Goal: Task Accomplishment & Management: Use online tool/utility

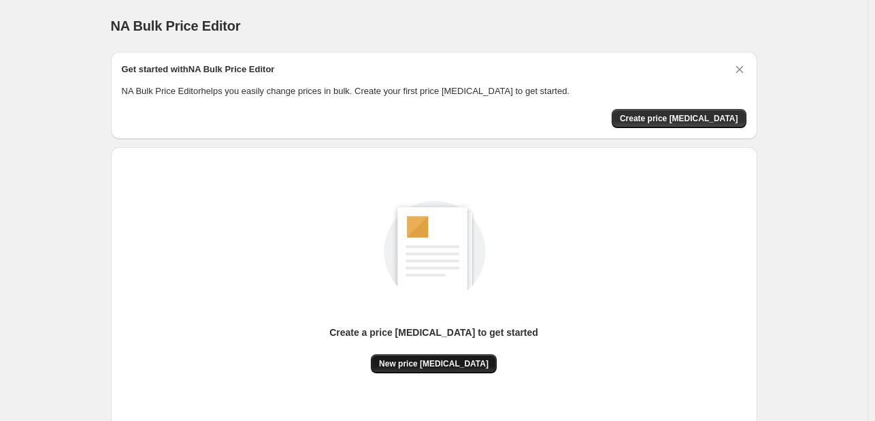
click at [428, 366] on span "New price [MEDICAL_DATA]" at bounding box center [434, 363] width 110 height 11
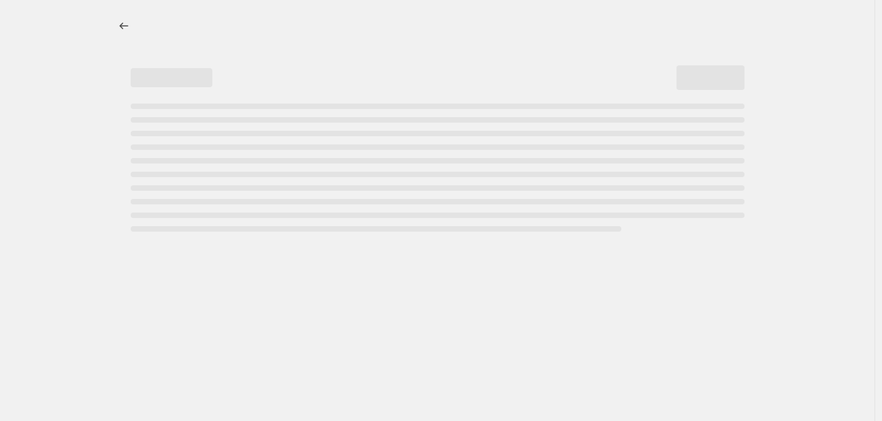
select select "percentage"
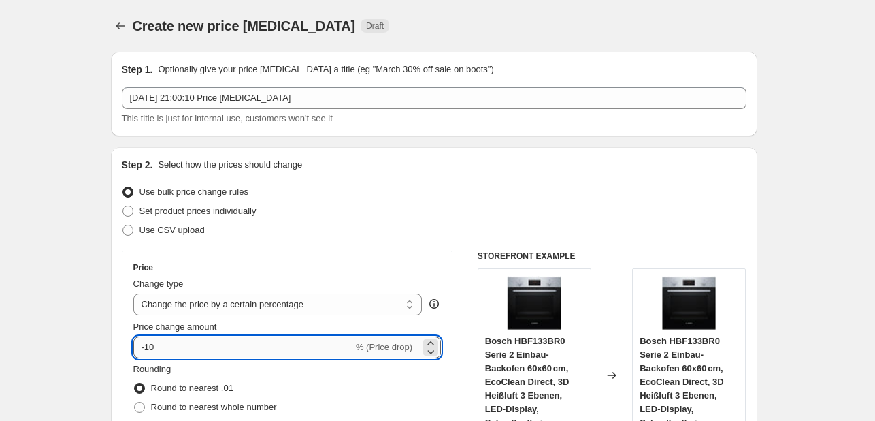
click at [234, 344] on input "-10" at bounding box center [243, 347] width 220 height 22
type input "-1"
type input "-35"
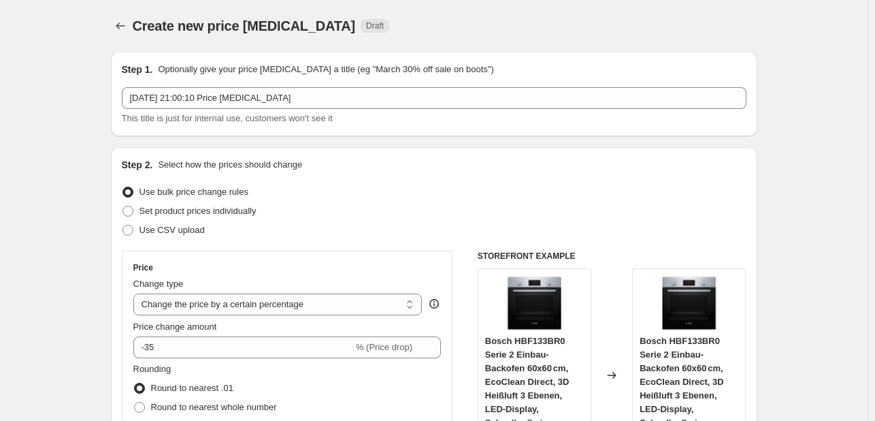
click at [390, 237] on div "Use CSV upload" at bounding box center [434, 230] width 625 height 19
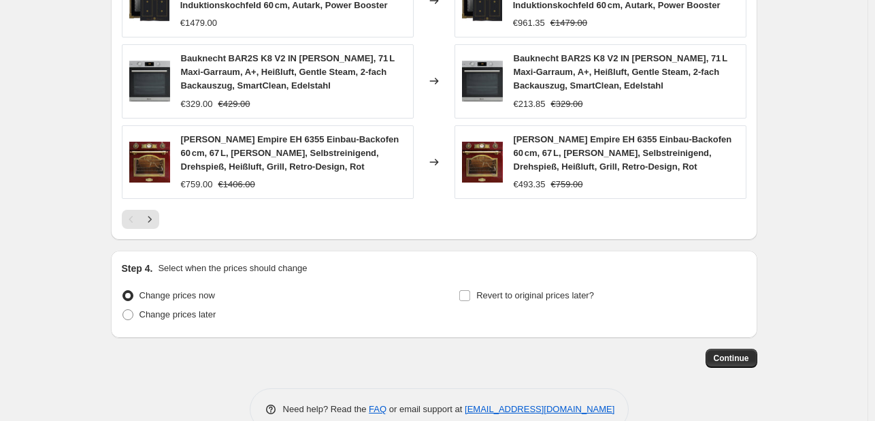
scroll to position [1043, 0]
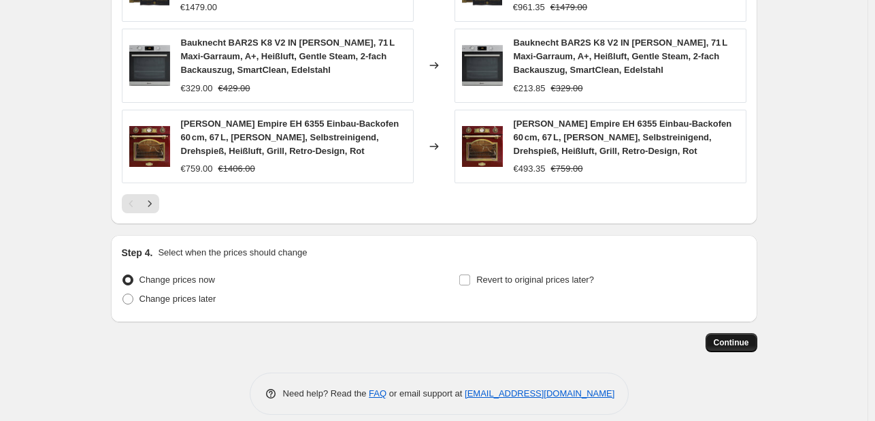
click at [732, 333] on button "Continue" at bounding box center [732, 342] width 52 height 19
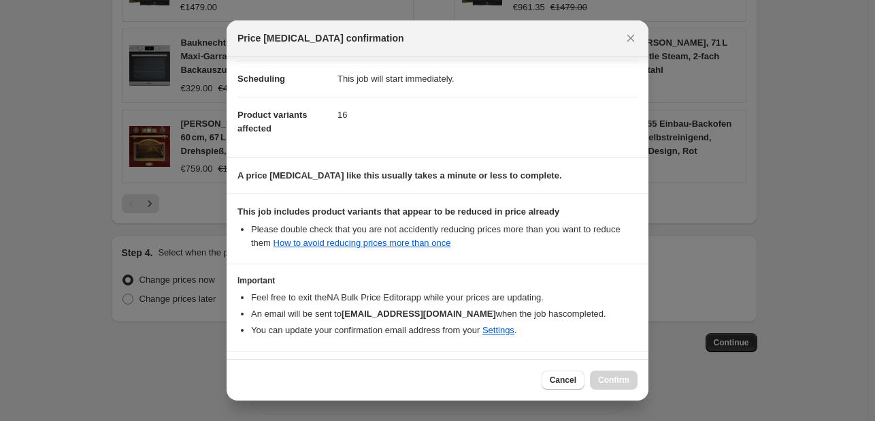
scroll to position [151, 0]
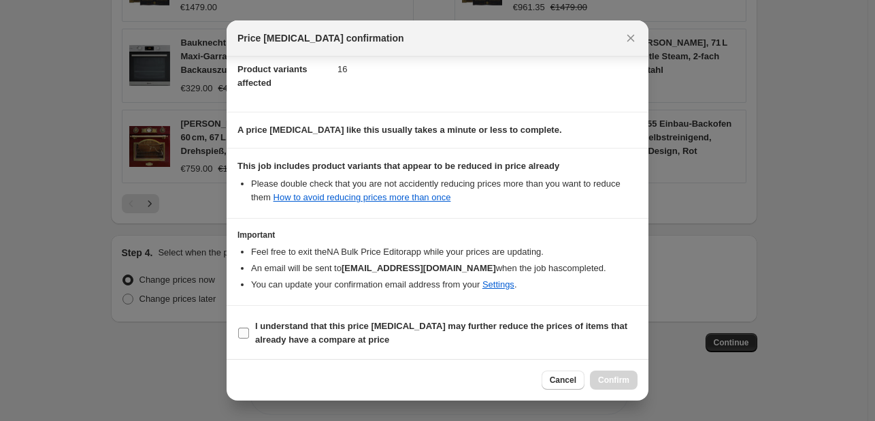
click at [508, 325] on b "I understand that this price [MEDICAL_DATA] may further reduce the prices of it…" at bounding box center [441, 333] width 372 height 24
click at [249, 327] on input "I understand that this price [MEDICAL_DATA] may further reduce the prices of it…" at bounding box center [243, 332] width 11 height 11
checkbox input "true"
drag, startPoint x: 617, startPoint y: 379, endPoint x: 558, endPoint y: 385, distance: 58.8
click at [615, 379] on span "Confirm" at bounding box center [613, 379] width 31 height 11
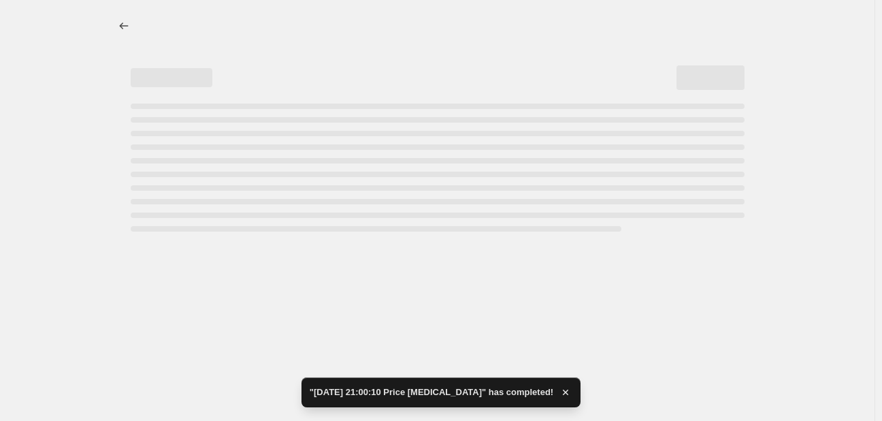
select select "percentage"
